Goal: Information Seeking & Learning: Learn about a topic

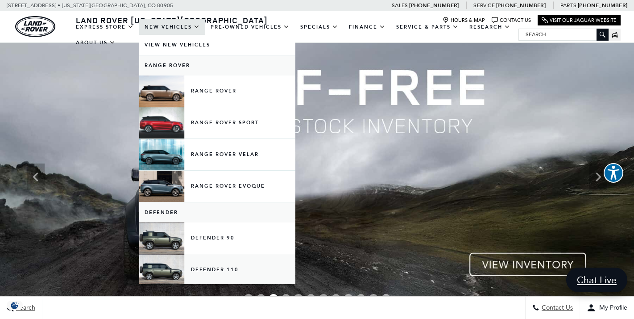
click at [227, 276] on link "Defender 110" at bounding box center [217, 269] width 156 height 31
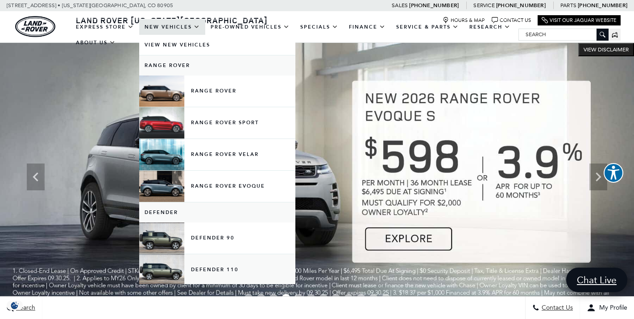
click at [227, 276] on link "Defender 110" at bounding box center [217, 269] width 156 height 31
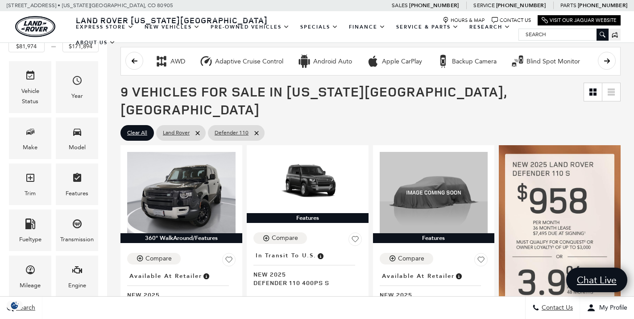
scroll to position [105, 0]
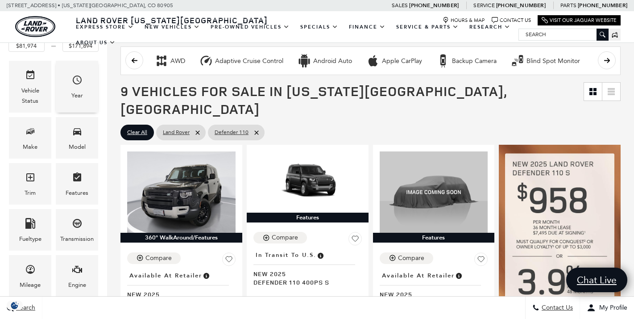
click at [83, 85] on div "Year" at bounding box center [77, 86] width 42 height 51
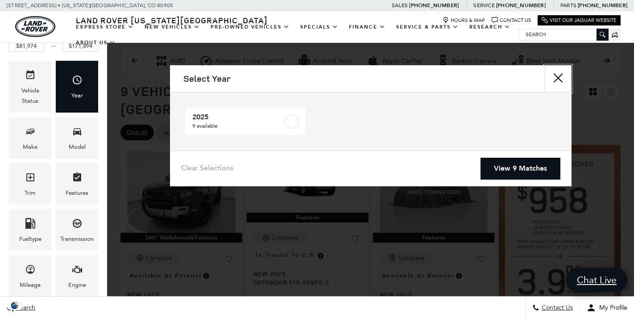
click at [553, 78] on button "Close" at bounding box center [558, 78] width 27 height 27
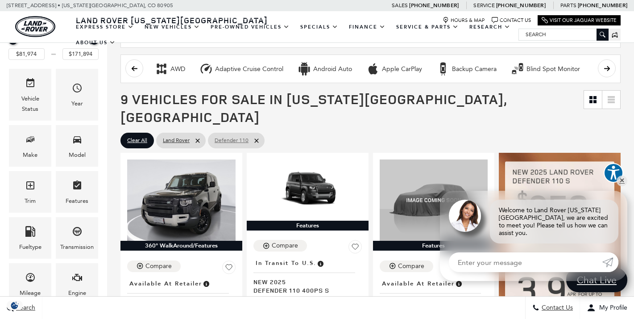
scroll to position [97, 0]
click at [256, 137] on icon at bounding box center [256, 140] width 7 height 7
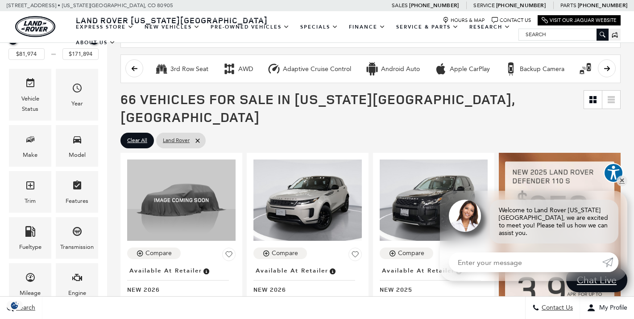
type input "$54,900"
